Goal: Information Seeking & Learning: Learn about a topic

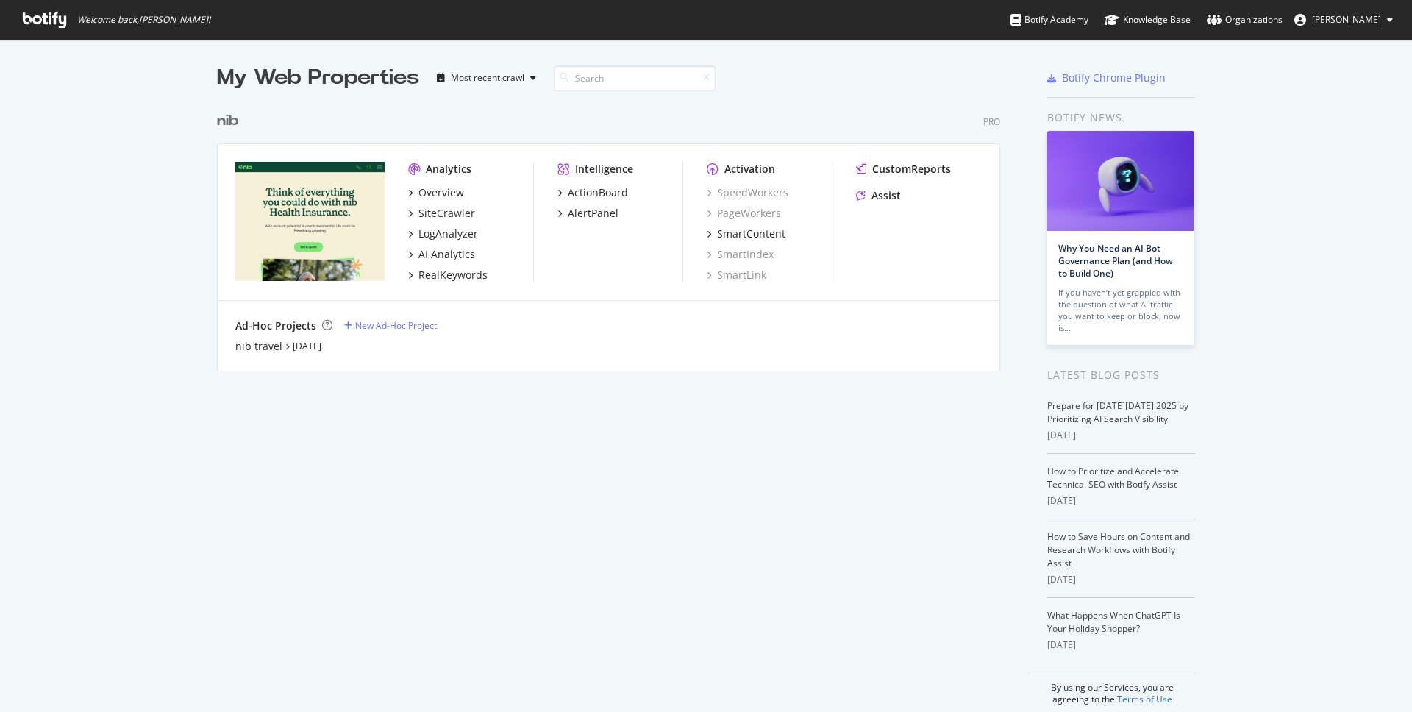
scroll to position [712, 1412]
click at [456, 191] on div "Overview" at bounding box center [441, 192] width 46 height 15
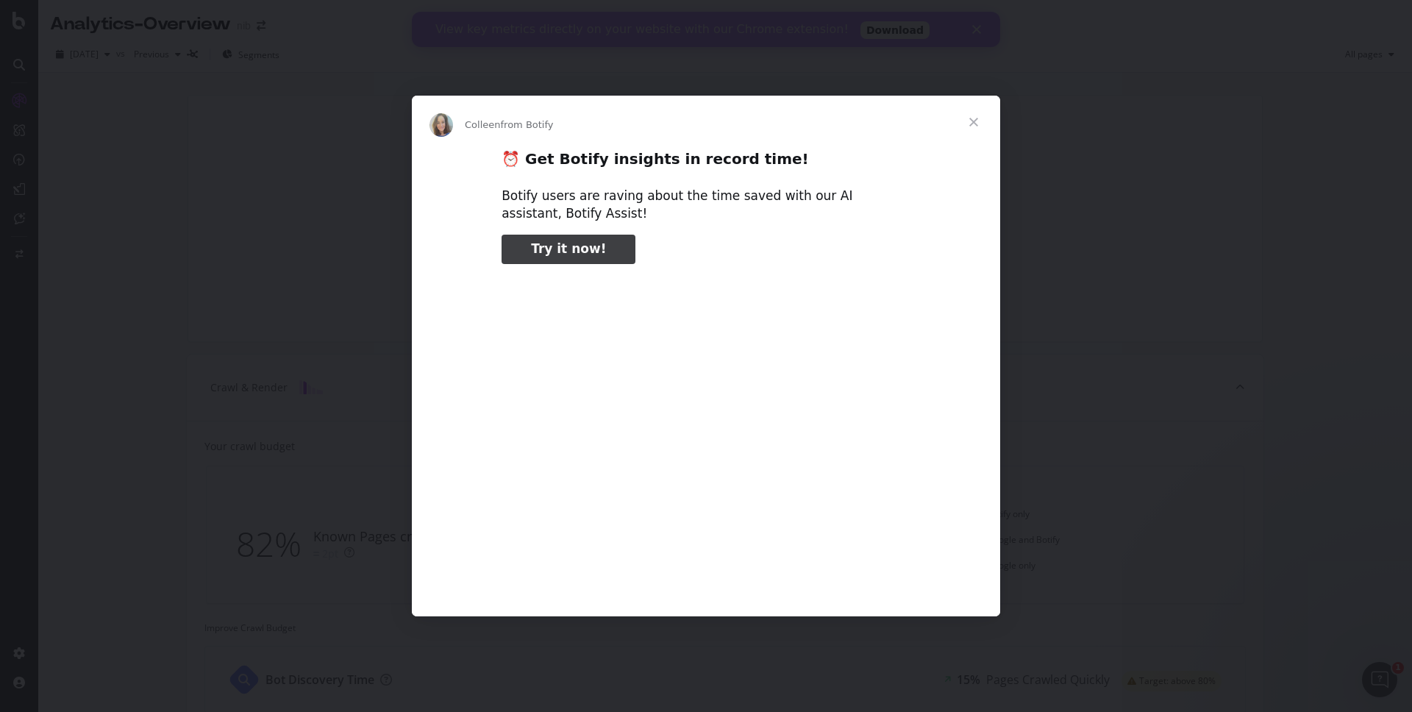
click at [976, 121] on span "Close" at bounding box center [973, 122] width 53 height 53
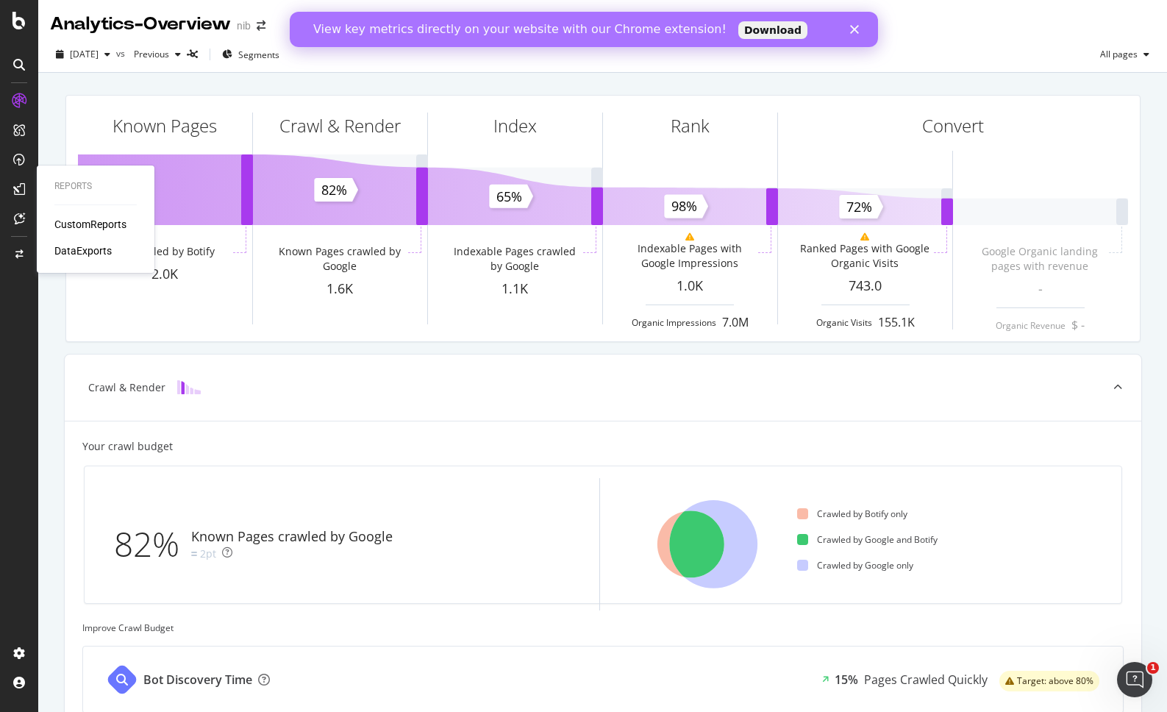
click at [90, 225] on div "CustomReports" at bounding box center [90, 224] width 72 height 15
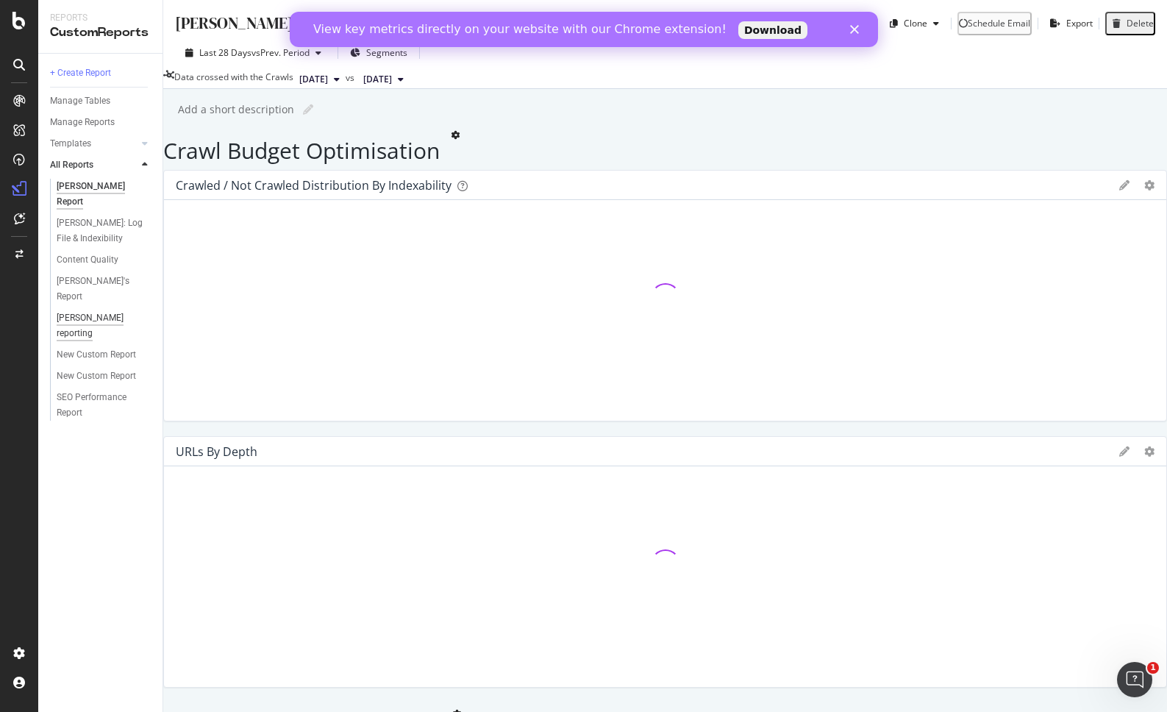
click at [88, 310] on div "[PERSON_NAME] reporting" at bounding box center [99, 325] width 84 height 31
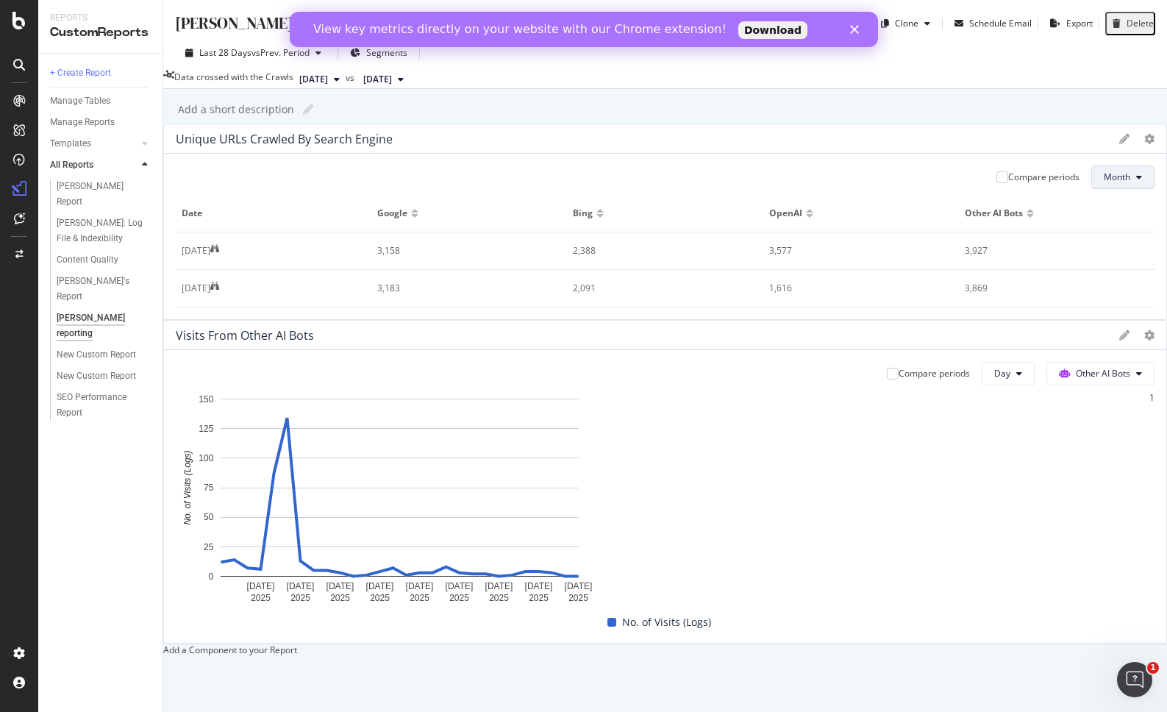
click at [1091, 189] on button "Month" at bounding box center [1122, 177] width 63 height 24
click at [996, 183] on div at bounding box center [1002, 177] width 12 height 12
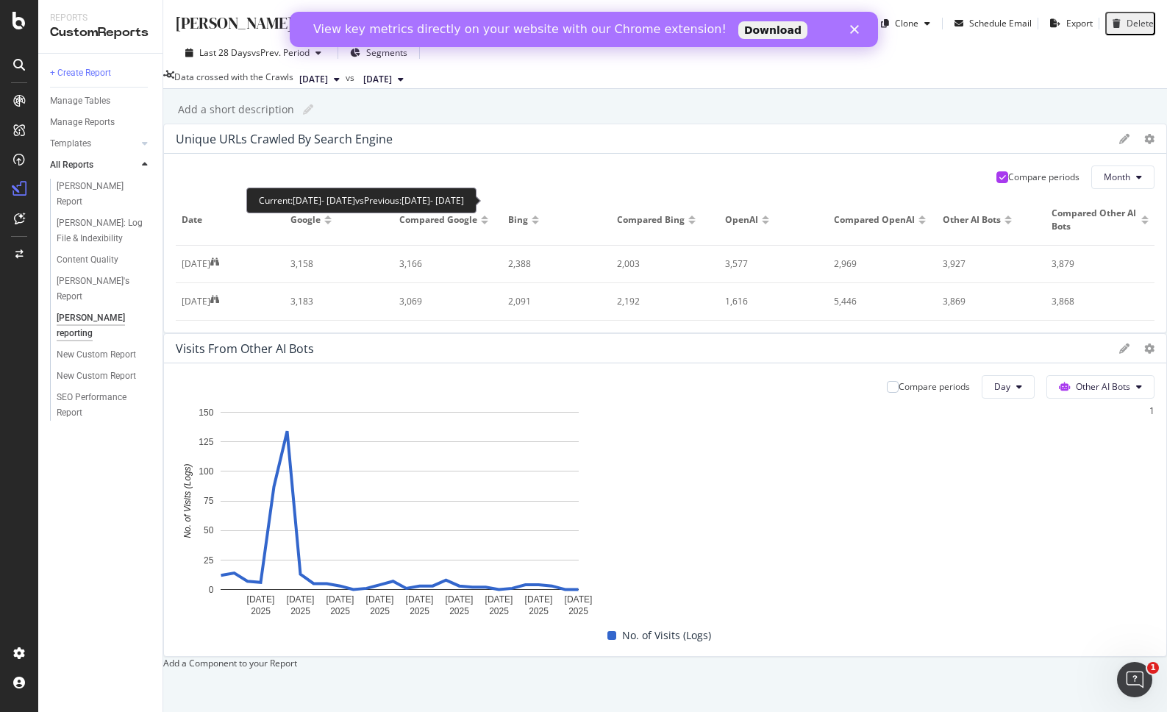
click at [996, 183] on div at bounding box center [1002, 177] width 12 height 12
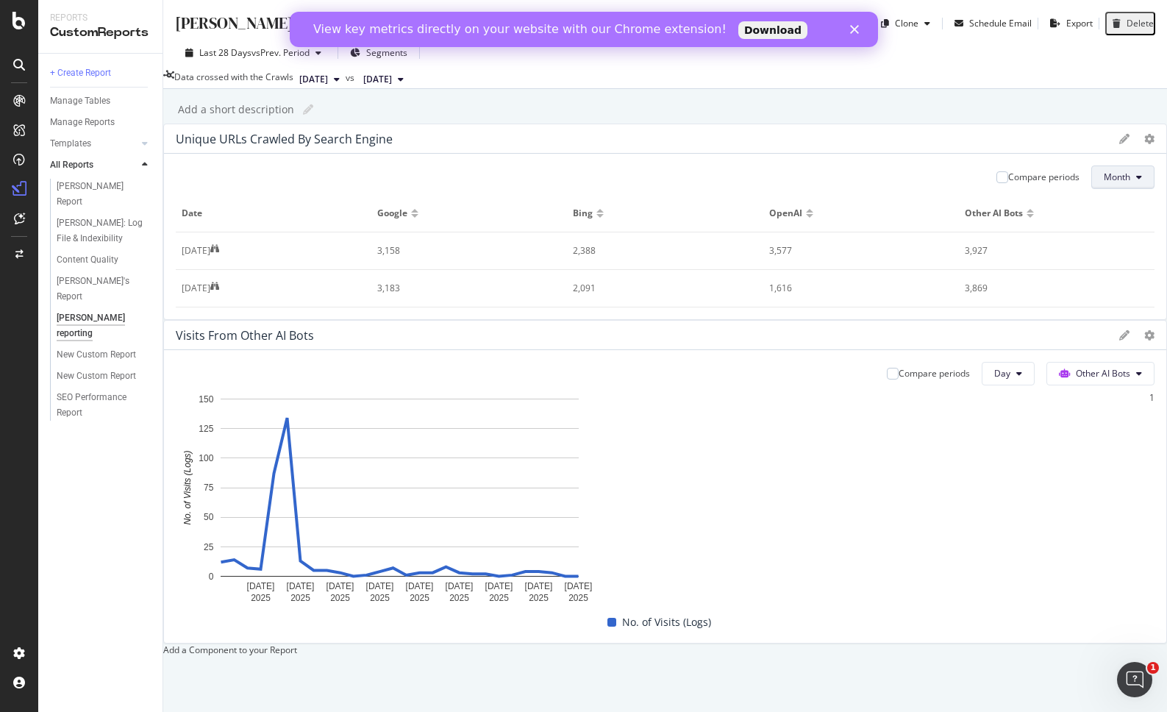
click at [1091, 189] on button "Month" at bounding box center [1122, 177] width 63 height 24
click at [1119, 144] on icon at bounding box center [1124, 139] width 10 height 10
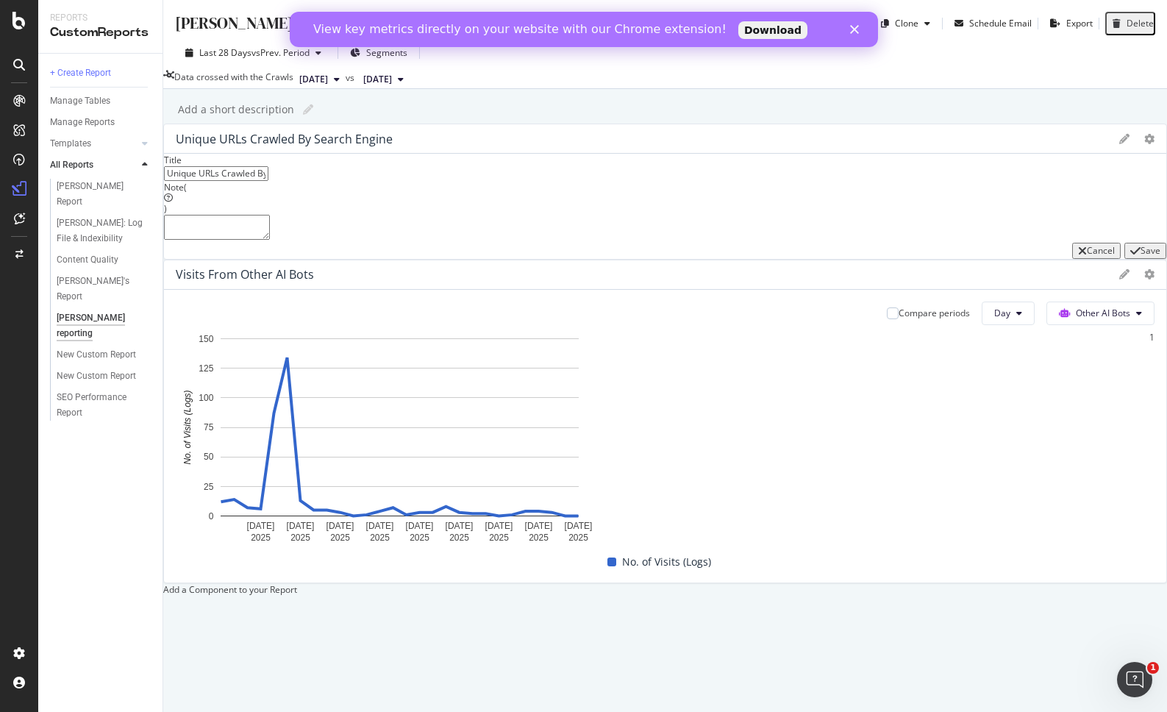
click at [1119, 144] on icon at bounding box center [1124, 139] width 10 height 10
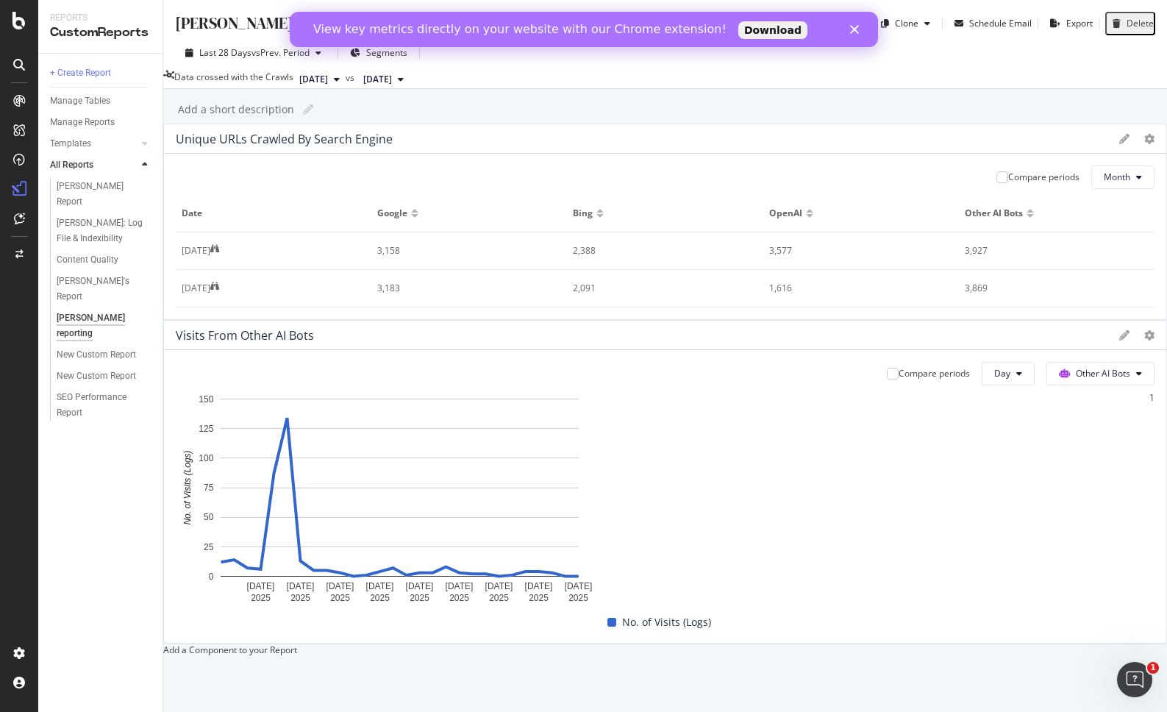
click at [646, 320] on div at bounding box center [665, 320] width 1004 height 0
click at [1144, 144] on icon at bounding box center [1149, 139] width 10 height 10
click at [328, 81] on span "[DATE]" at bounding box center [313, 79] width 29 height 13
click at [374, 211] on div "[DATE]" at bounding box center [362, 211] width 82 height 13
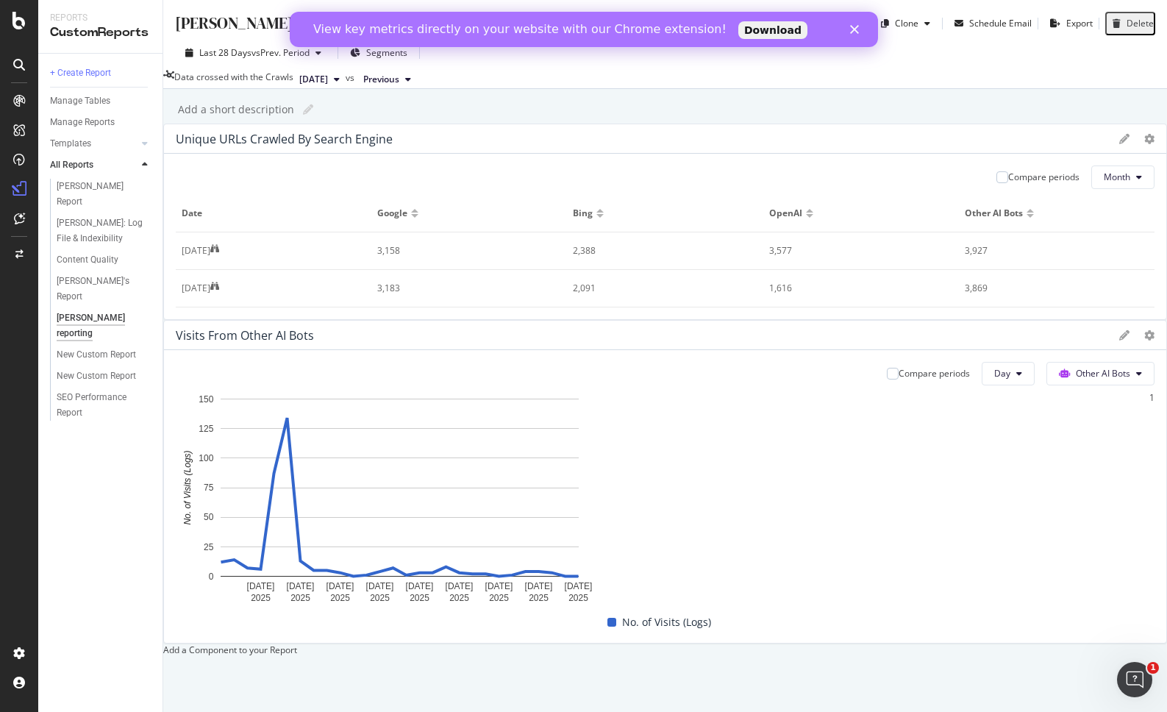
click at [346, 82] on button "[DATE]" at bounding box center [319, 80] width 52 height 18
click at [380, 149] on div "[DATE] 2.0K URLs" at bounding box center [397, 156] width 175 height 21
click at [410, 83] on button "[DATE]" at bounding box center [383, 80] width 52 height 18
click at [485, 185] on div "[DATE]" at bounding box center [457, 184] width 82 height 13
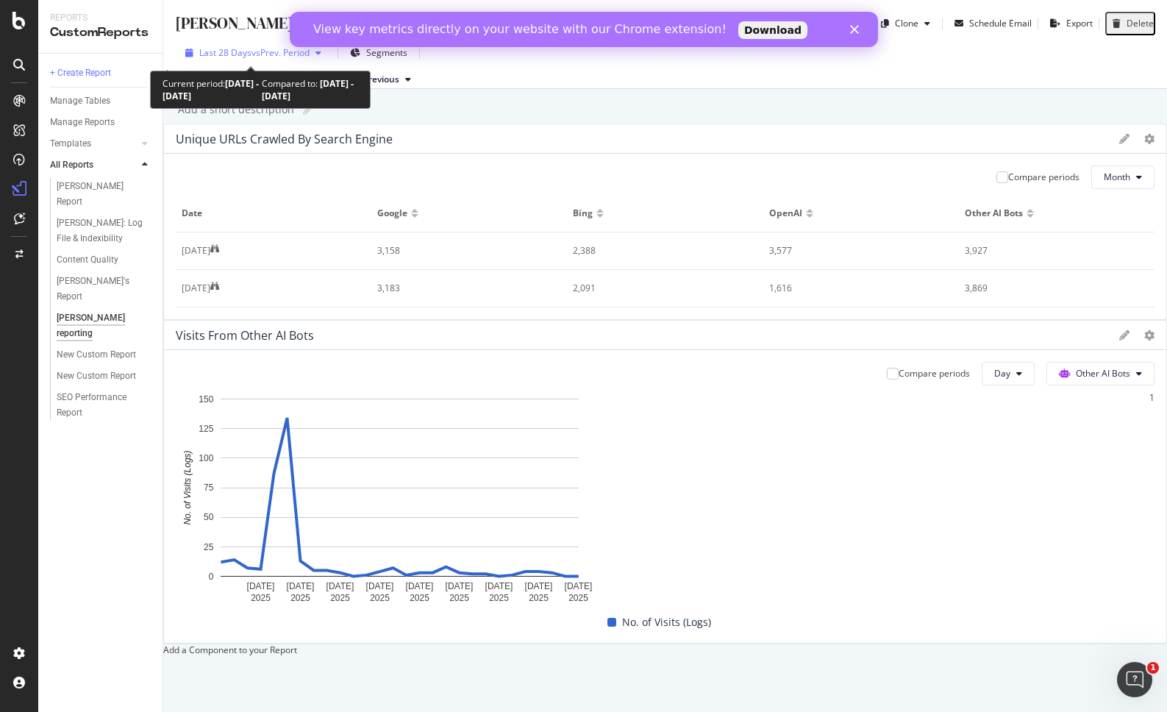
click at [316, 54] on icon "button" at bounding box center [318, 53] width 6 height 9
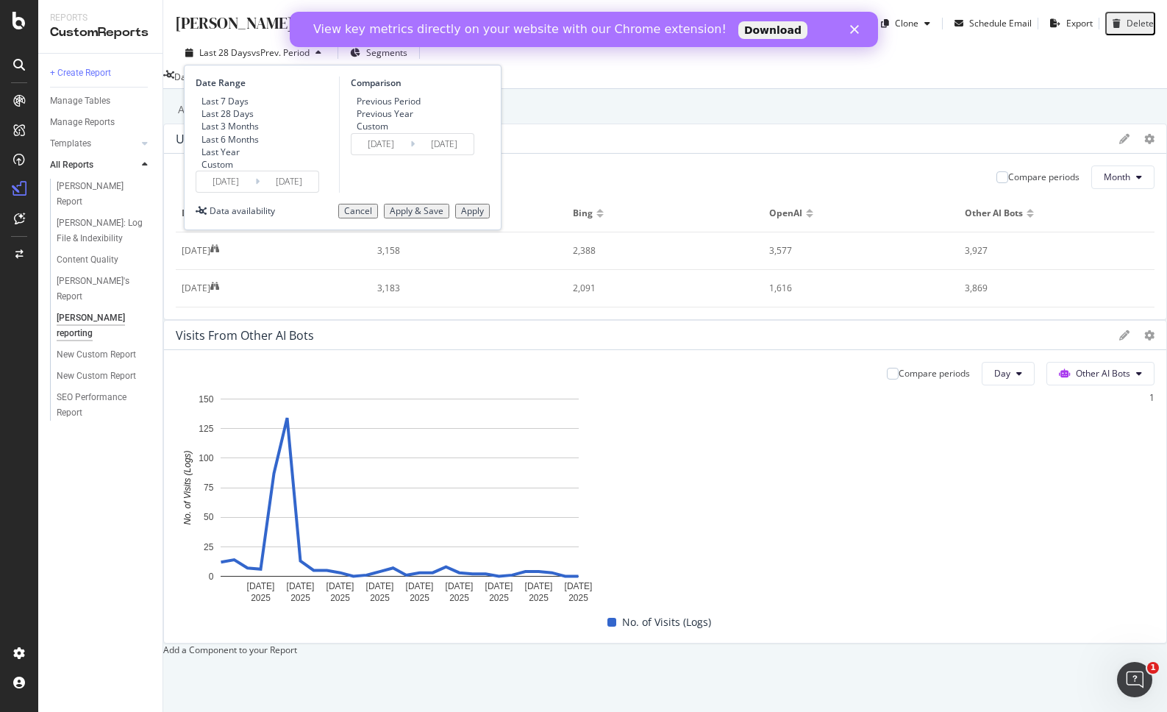
click at [206, 171] on div "Custom" at bounding box center [227, 164] width 63 height 13
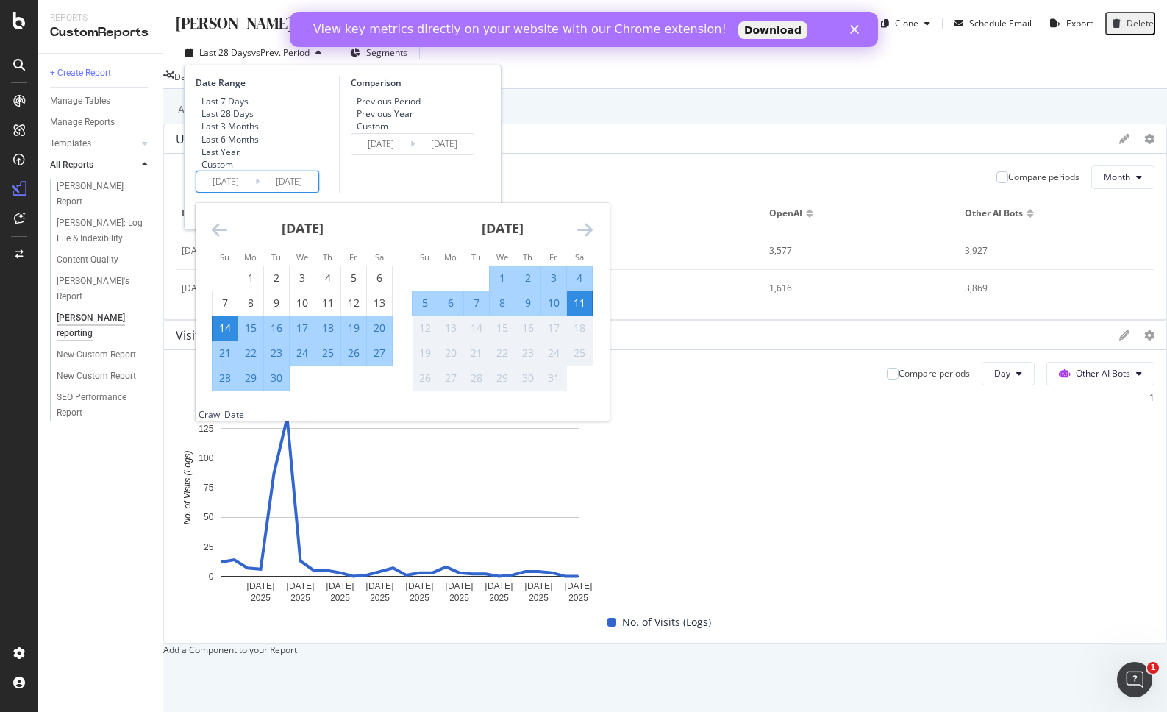
click at [250, 192] on input "[DATE]" at bounding box center [225, 181] width 59 height 21
click at [254, 285] on div "1" at bounding box center [250, 278] width 25 height 15
type input "[DATE]"
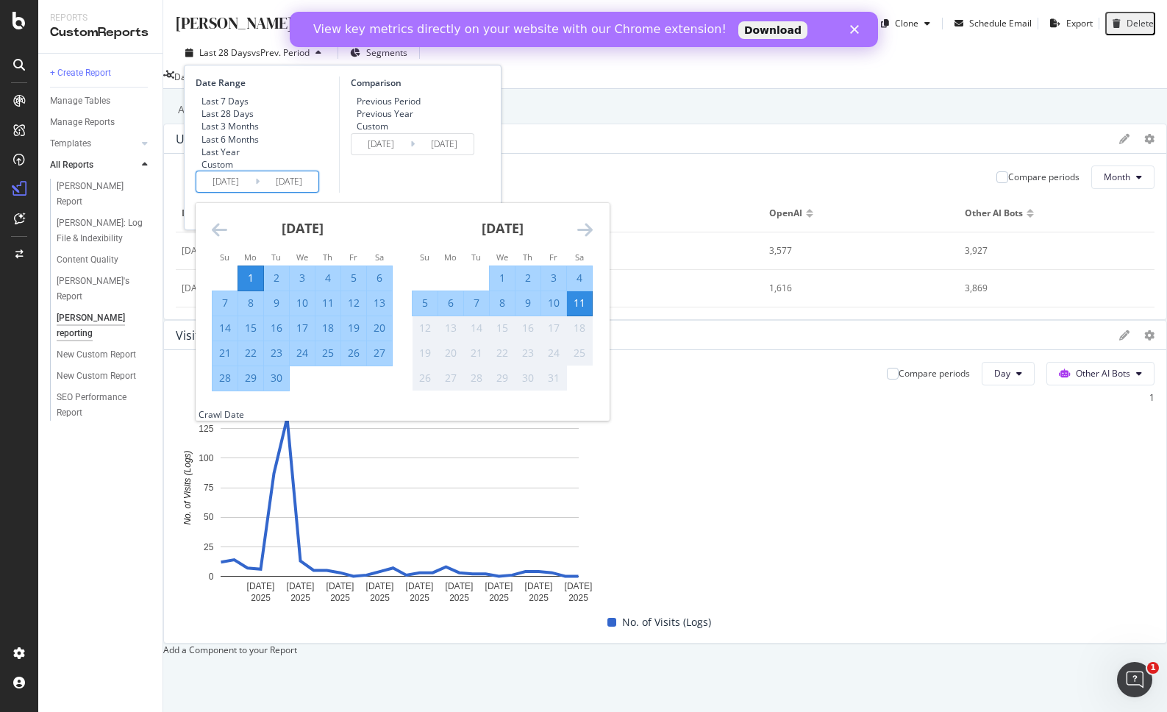
click at [275, 385] on div "30" at bounding box center [276, 378] width 25 height 15
type input "[DATE]"
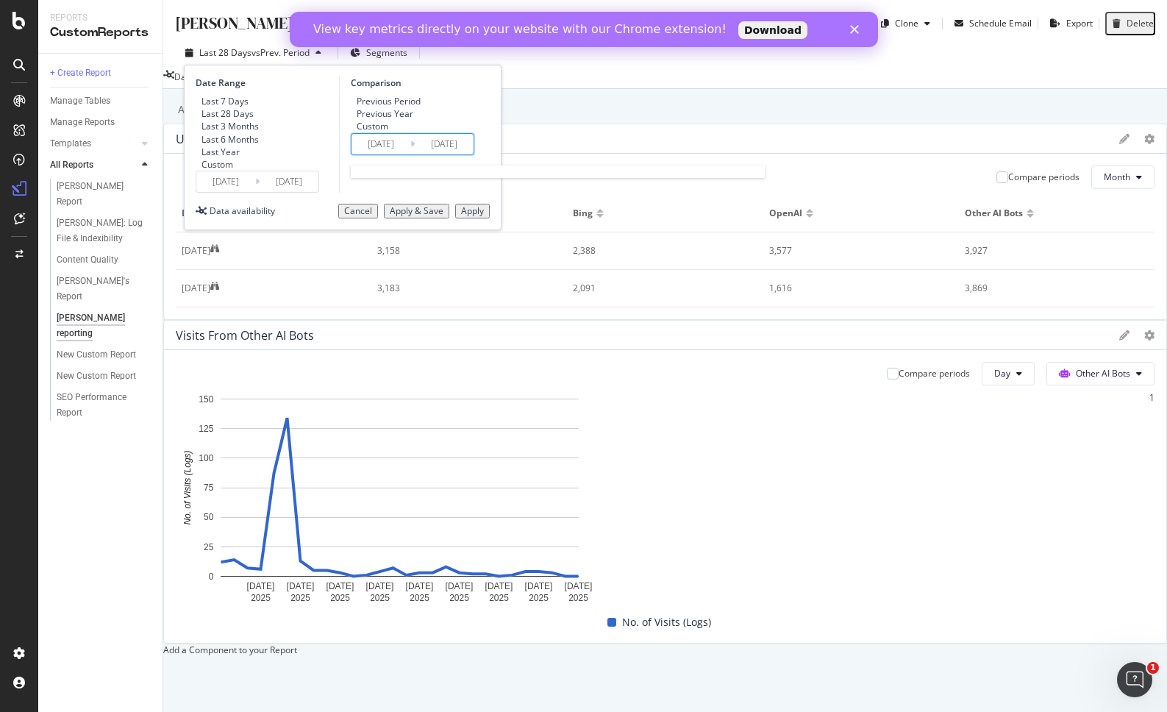
click at [399, 154] on input "[DATE]" at bounding box center [381, 144] width 59 height 21
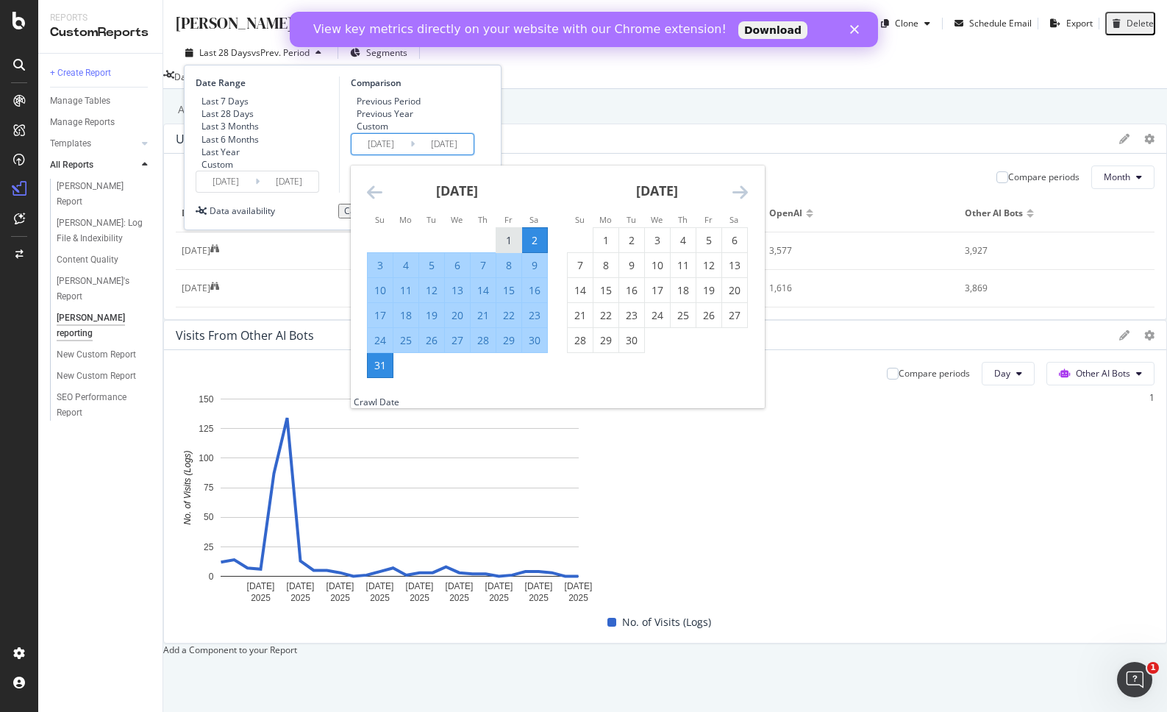
click at [508, 248] on div "1" at bounding box center [508, 240] width 25 height 15
type input "[DATE]"
click at [376, 373] on div "31" at bounding box center [380, 365] width 25 height 15
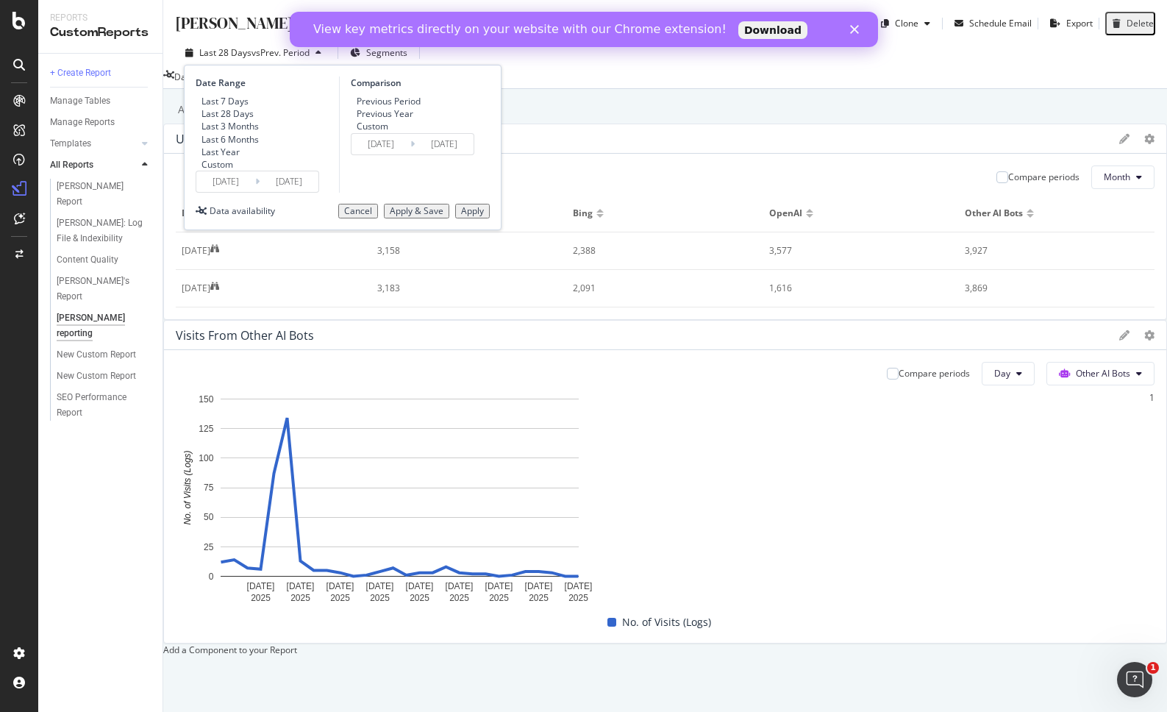
click at [474, 216] on div "Apply" at bounding box center [472, 211] width 23 height 10
